Goal: Find specific page/section: Find specific page/section

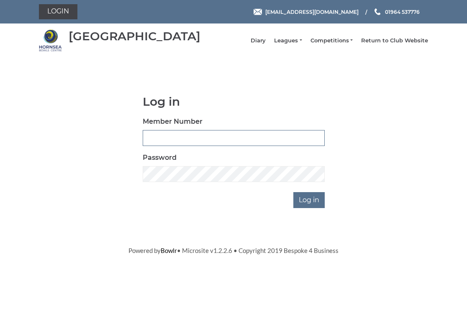
type input "0326"
click at [314, 202] on input "Log in" at bounding box center [309, 200] width 31 height 16
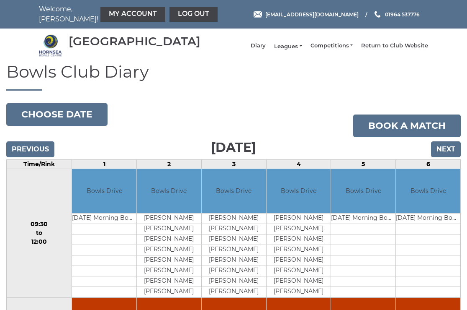
click at [300, 49] on link "Leagues" at bounding box center [288, 47] width 28 height 8
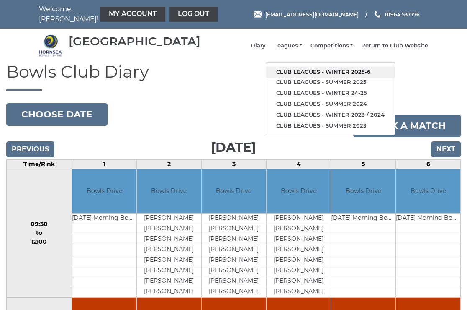
click at [318, 75] on link "Club leagues - Winter 2025-6" at bounding box center [330, 72] width 129 height 11
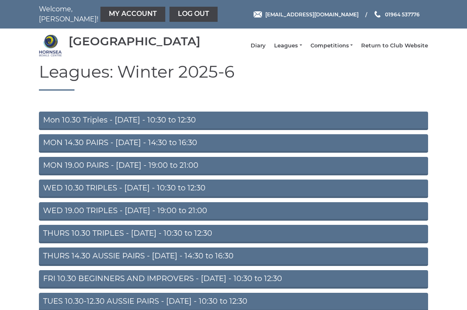
click at [156, 263] on link "THURS 14.30 AUSSIE PAIRS - Thursday - 14:30 to 16:30" at bounding box center [234, 256] width 390 height 18
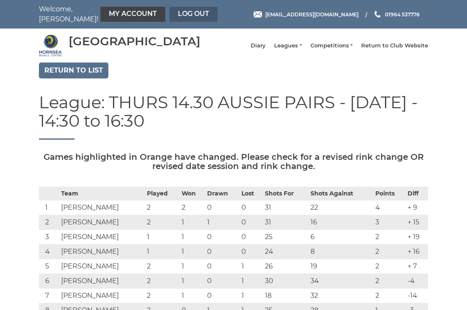
click at [170, 14] on link "Log out" at bounding box center [194, 14] width 48 height 15
